Goal: Obtain resource: Download file/media

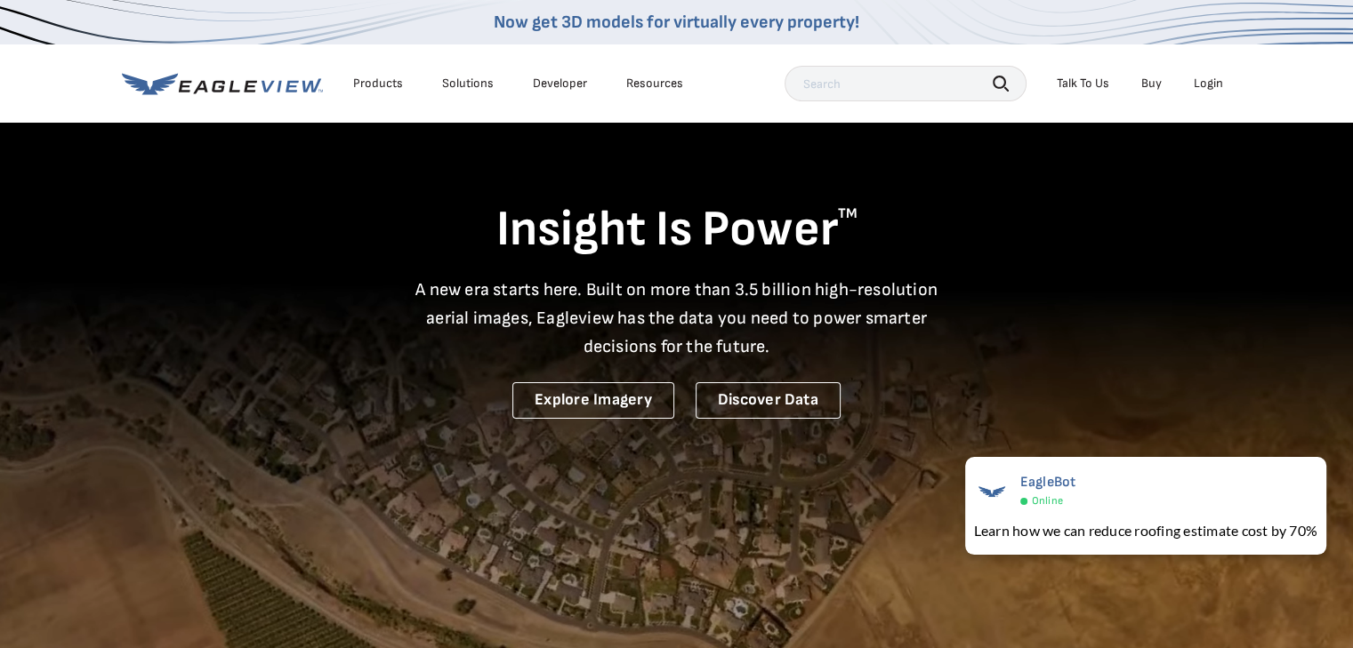
click at [1203, 82] on div "Login" at bounding box center [1208, 84] width 29 height 16
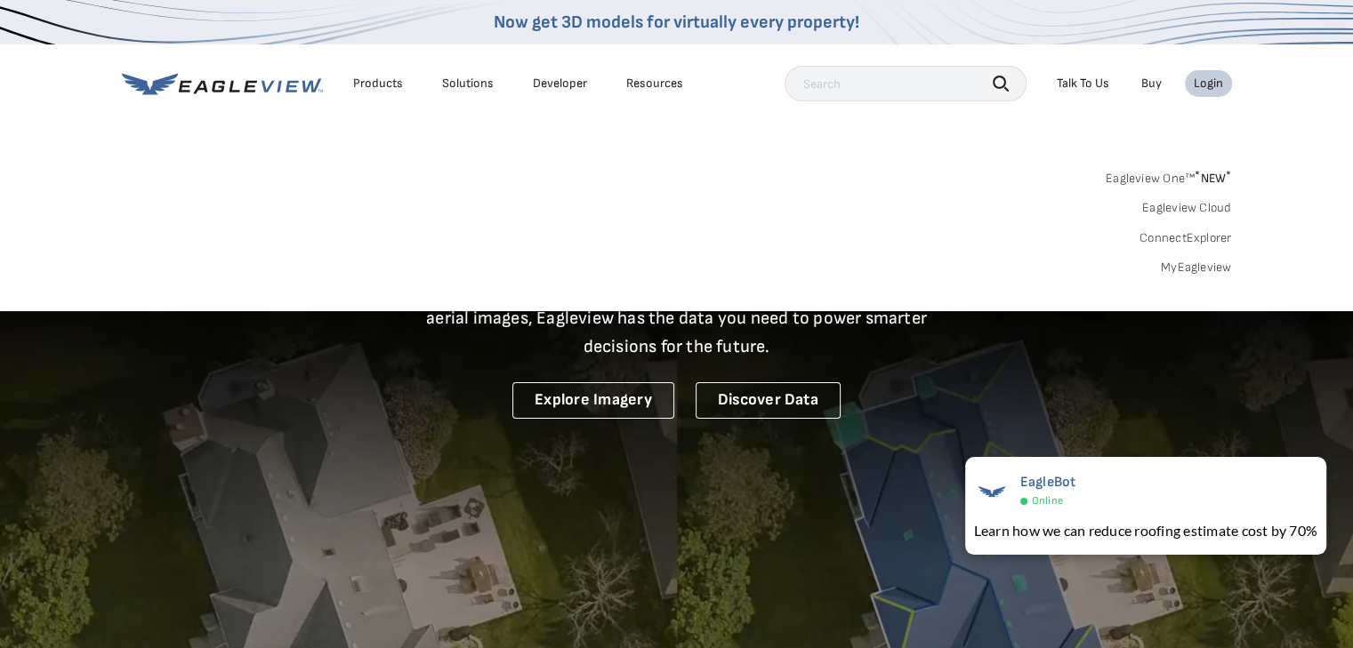
click at [1203, 264] on link "MyEagleview" at bounding box center [1196, 268] width 71 height 16
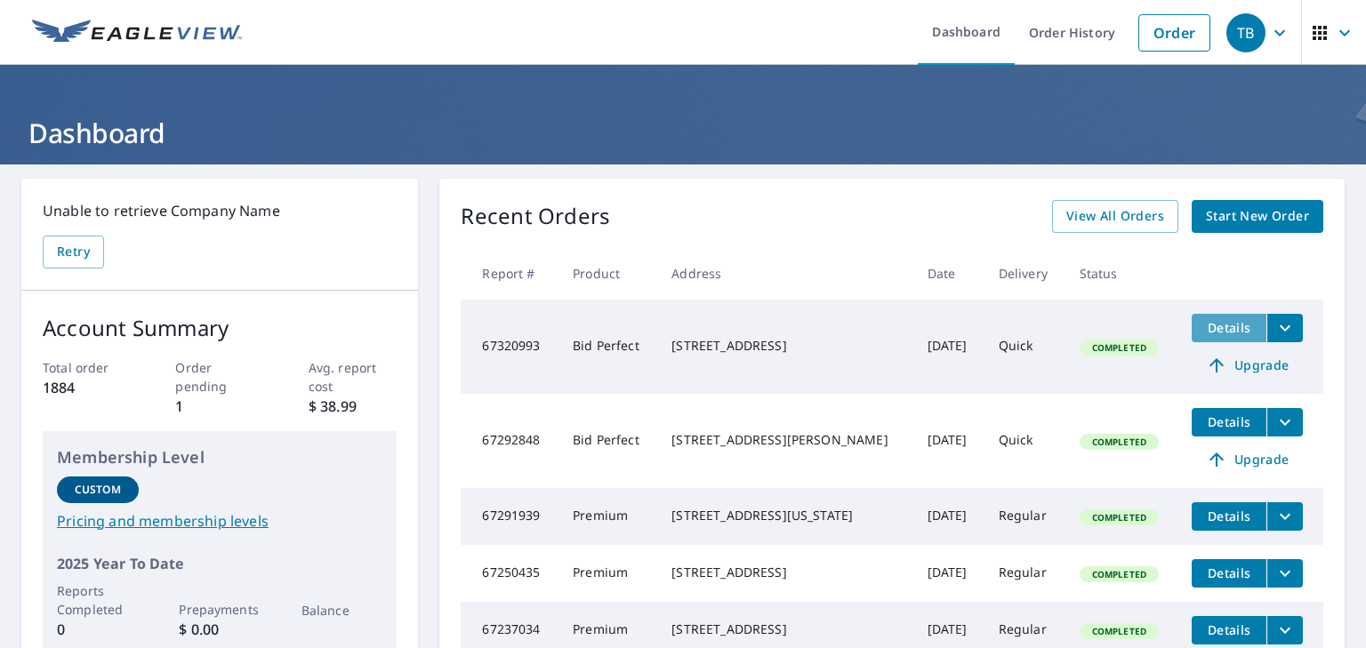
click at [1230, 334] on span "Details" at bounding box center [1228, 327] width 53 height 17
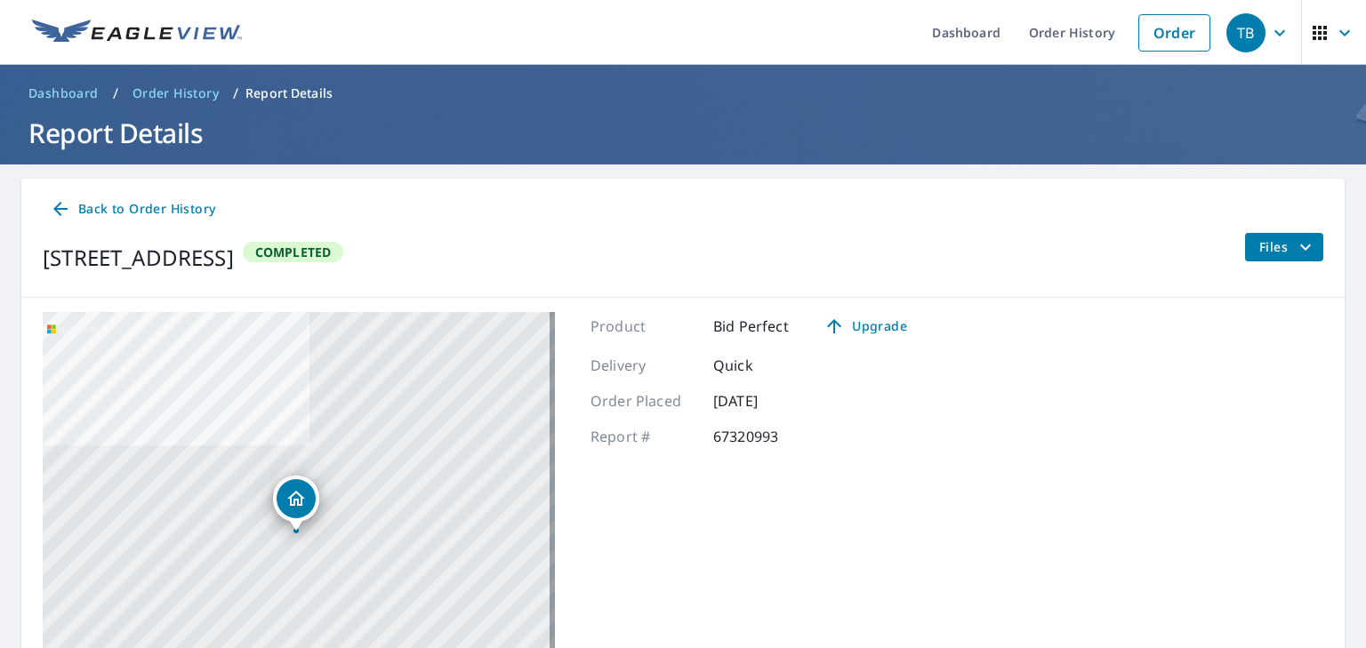
click at [1274, 248] on span "Files" at bounding box center [1287, 247] width 57 height 21
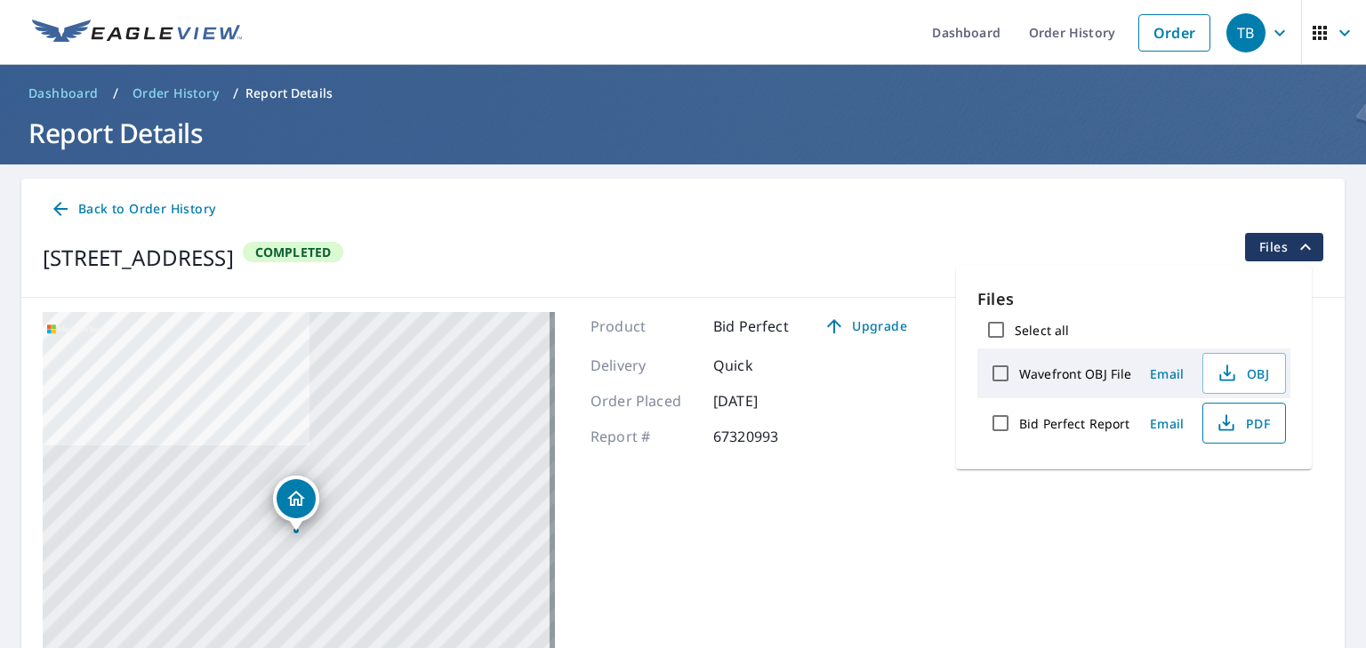
click at [1250, 422] on span "PDF" at bounding box center [1242, 423] width 57 height 21
